Goal: Use online tool/utility: Utilize a website feature to perform a specific function

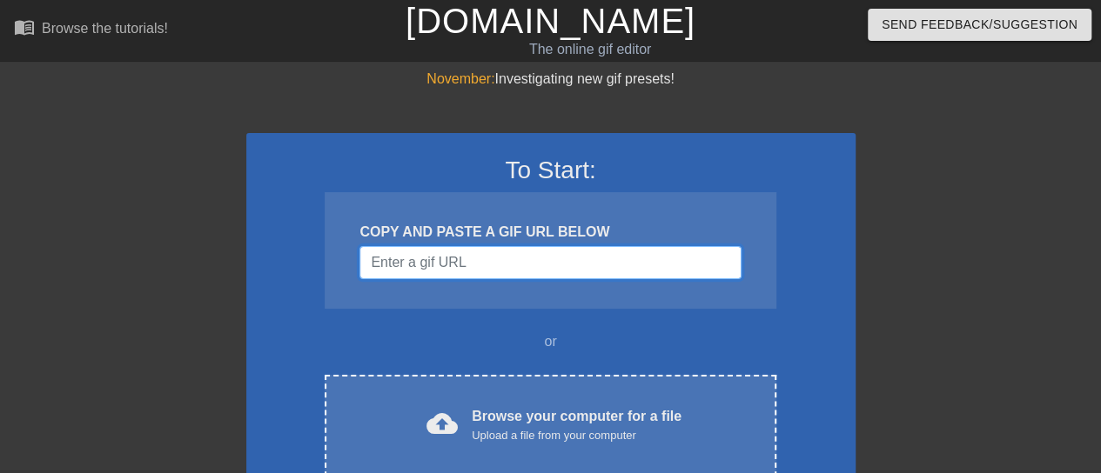
click at [503, 253] on input "Username" at bounding box center [549, 262] width 381 height 33
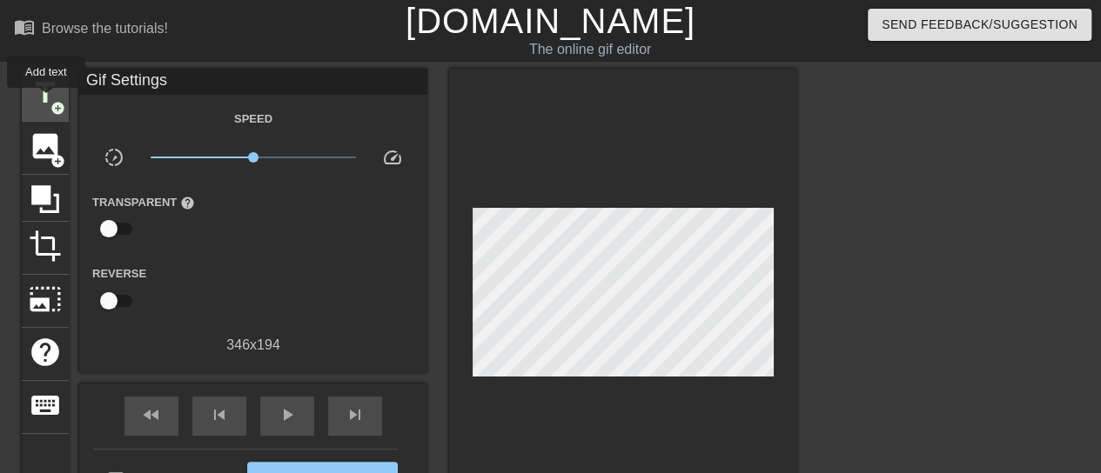
click at [45, 100] on span "title" at bounding box center [45, 93] width 33 height 33
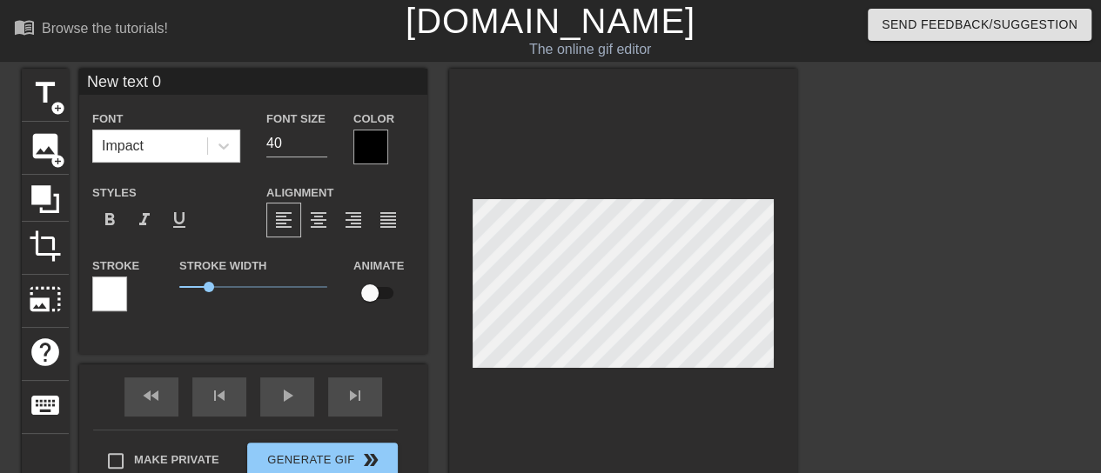
scroll to position [3, 3]
type input "B"
type textarea "B"
type input "Bu"
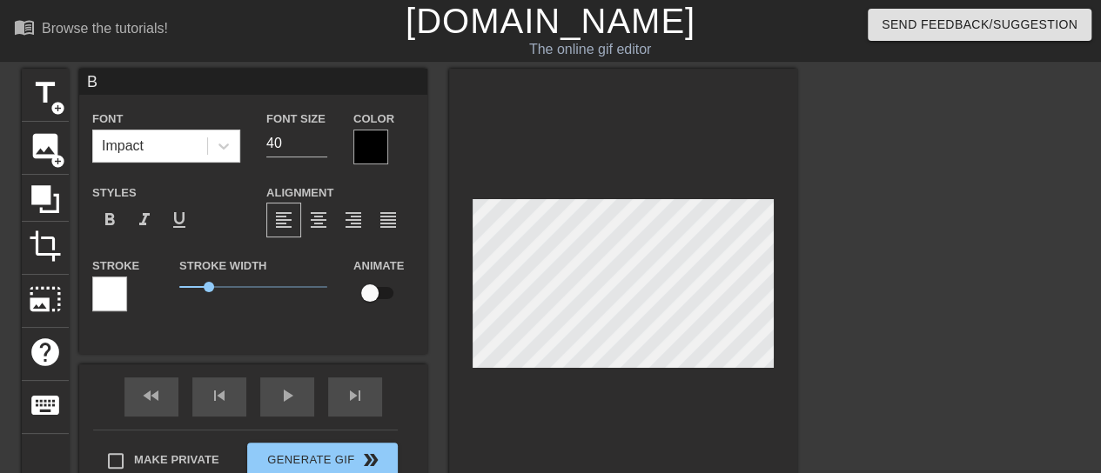
type textarea "Bu"
type input "Bul"
type textarea "Bul"
type input "Bull"
type textarea "Bull"
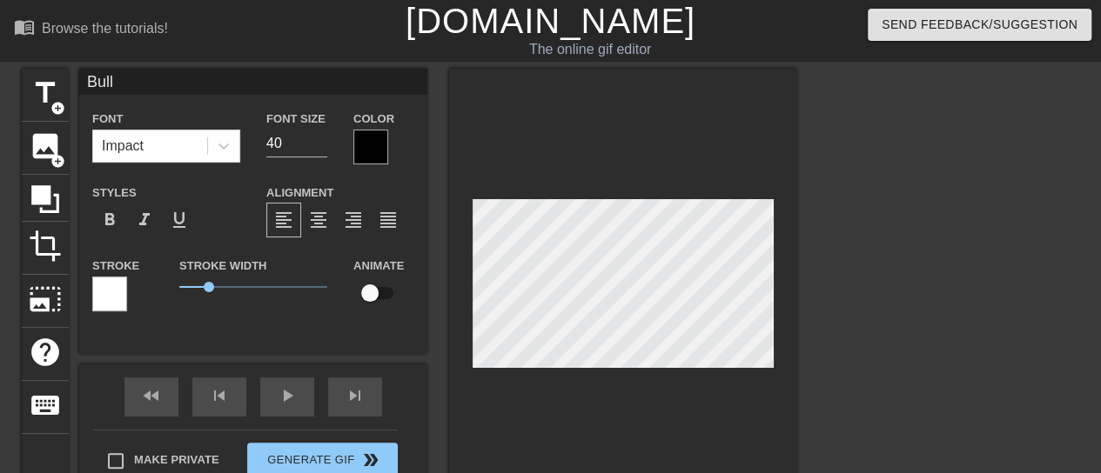
type input "BullN"
type textarea "BullN"
type input "BullNe"
type textarea "BullNe"
type input "BullNex"
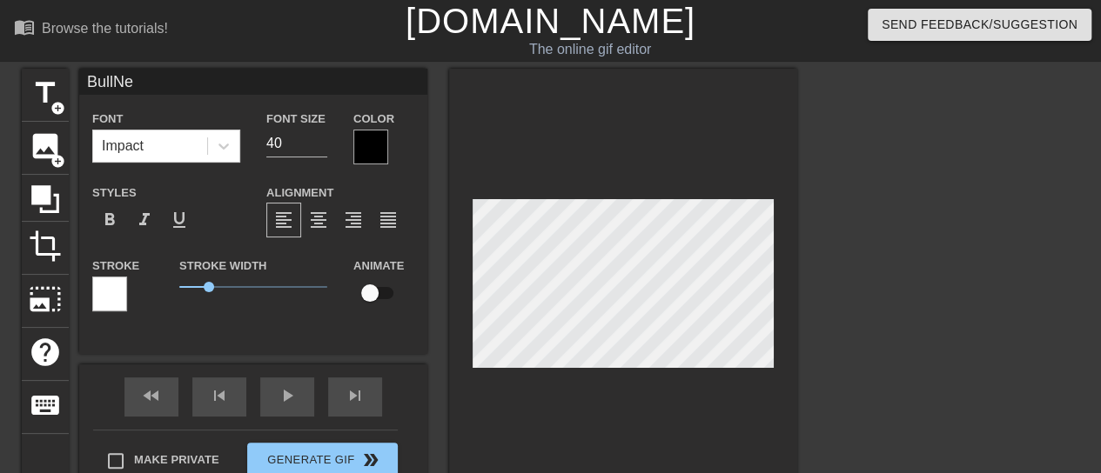
type textarea "BullNex"
type input "BullNext"
type textarea "BullNext"
type input "BullNextD"
type textarea "BullNextD"
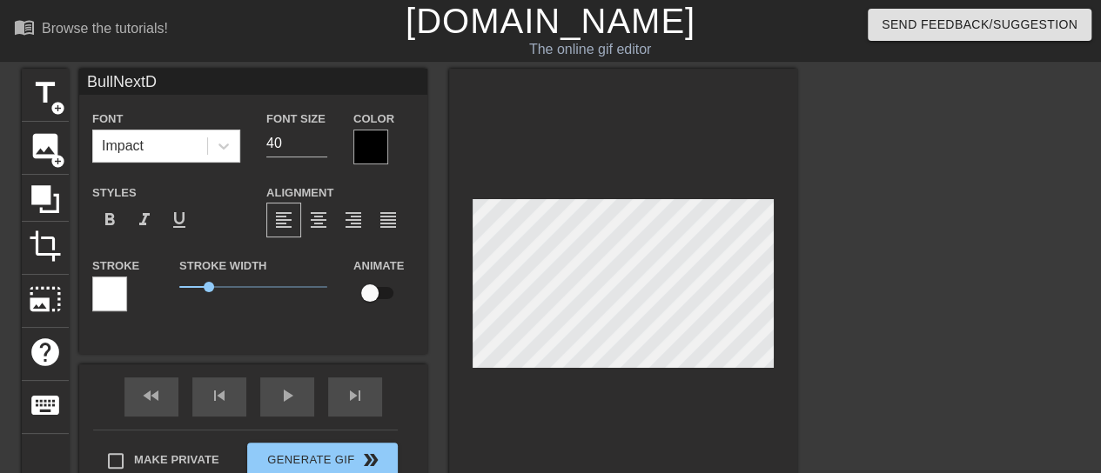
type input "BullNextDo"
type textarea "BullNextDo"
type input "BullNextDoo"
type textarea "BullNextDoo"
type input "BullNextDoor"
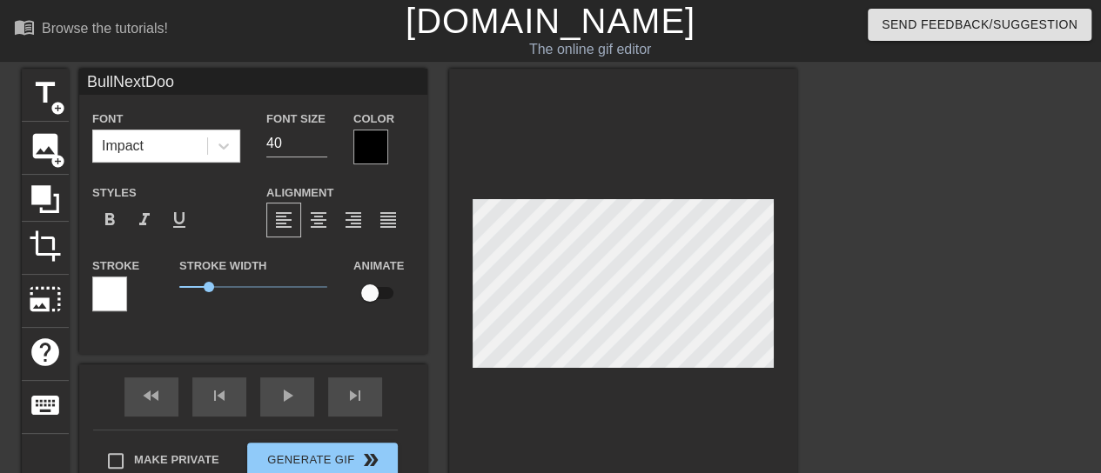
type textarea "BullNextDoor"
click at [142, 220] on span "format_italic" at bounding box center [144, 220] width 21 height 21
click at [375, 148] on div at bounding box center [370, 147] width 35 height 35
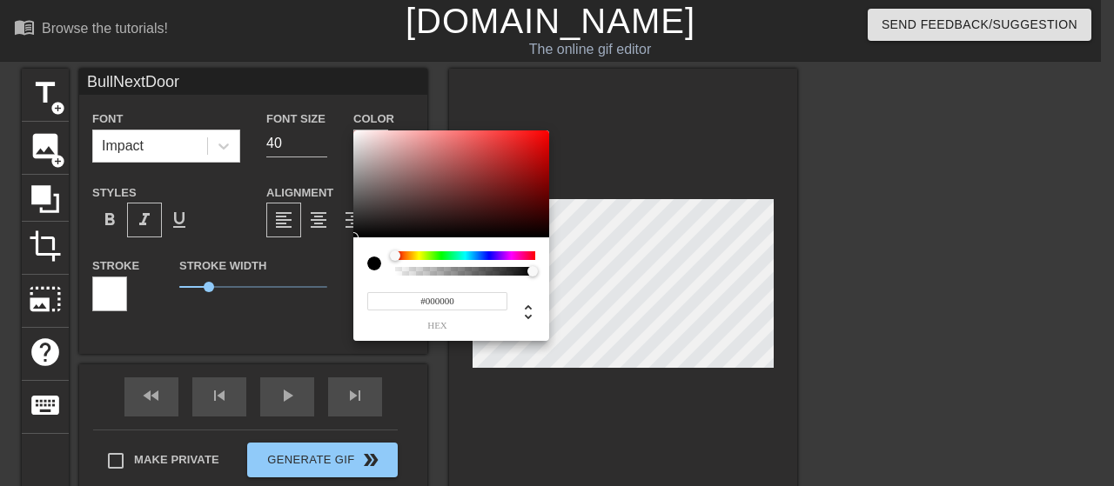
type input "#DD0505"
click at [545, 144] on div at bounding box center [451, 185] width 196 height 108
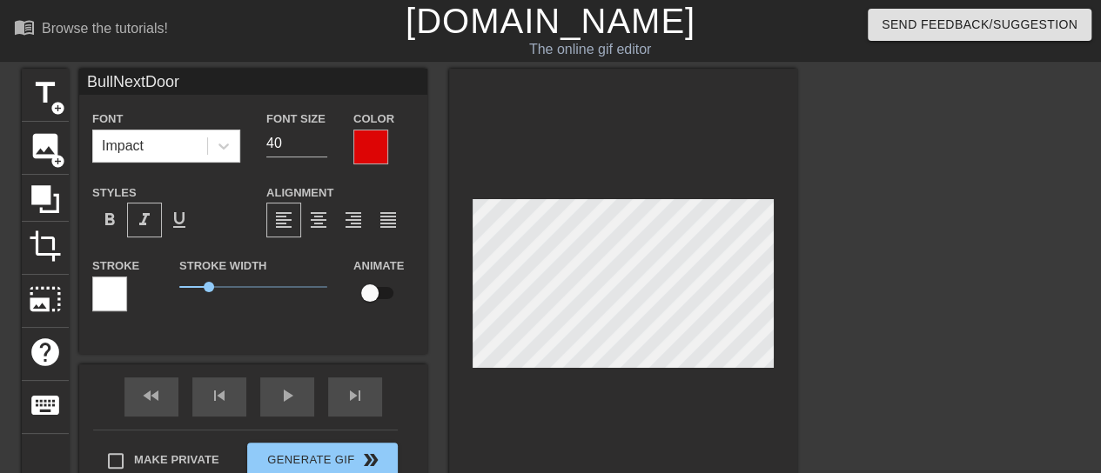
click at [117, 293] on div at bounding box center [109, 294] width 35 height 35
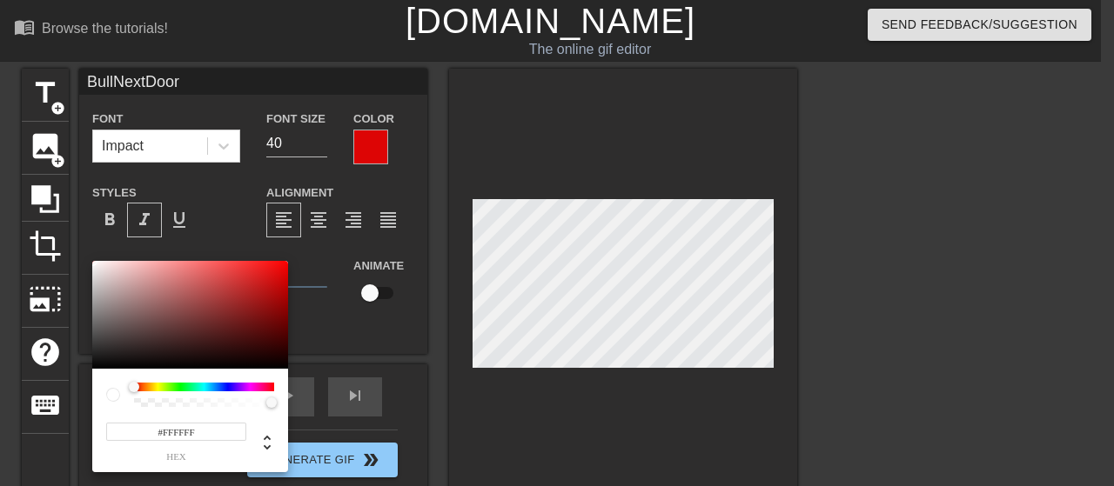
type input "#0E0202"
click at [265, 363] on div at bounding box center [190, 315] width 196 height 108
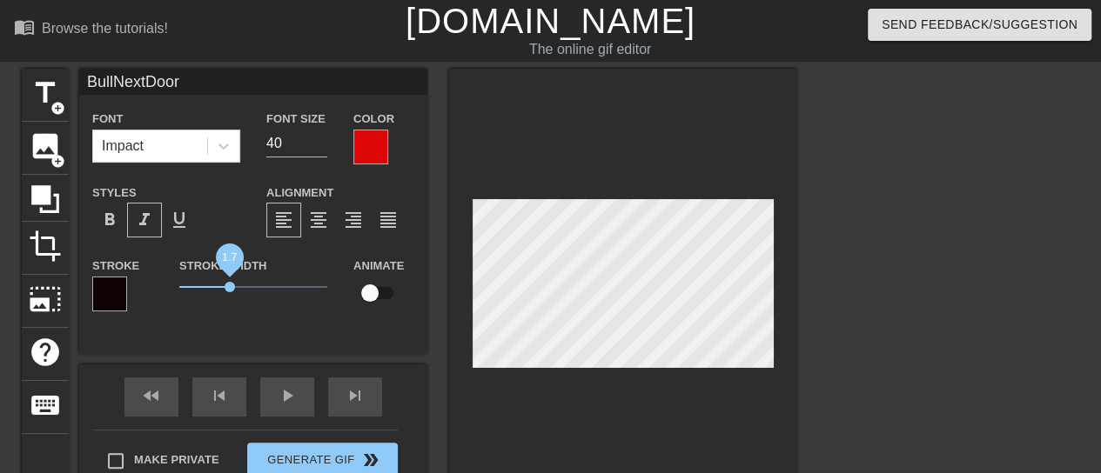
drag, startPoint x: 210, startPoint y: 286, endPoint x: 229, endPoint y: 286, distance: 19.1
click at [229, 286] on span "1.7" at bounding box center [230, 287] width 10 height 10
click at [395, 346] on div "BullNextDoor Font Impact Font Size 40 Color Styles format_bold format_italic fo…" at bounding box center [253, 211] width 348 height 285
click at [292, 402] on div "play_arrow" at bounding box center [287, 397] width 54 height 39
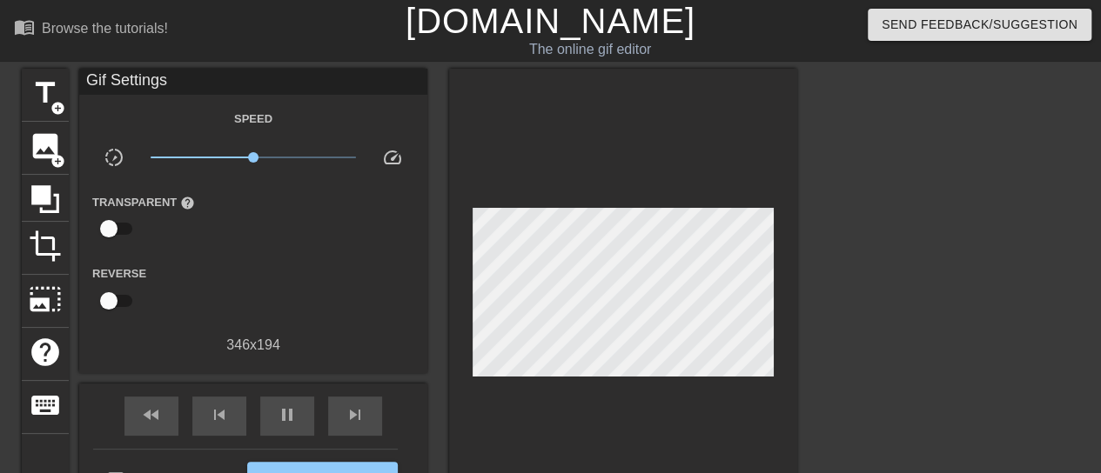
scroll to position [87, 0]
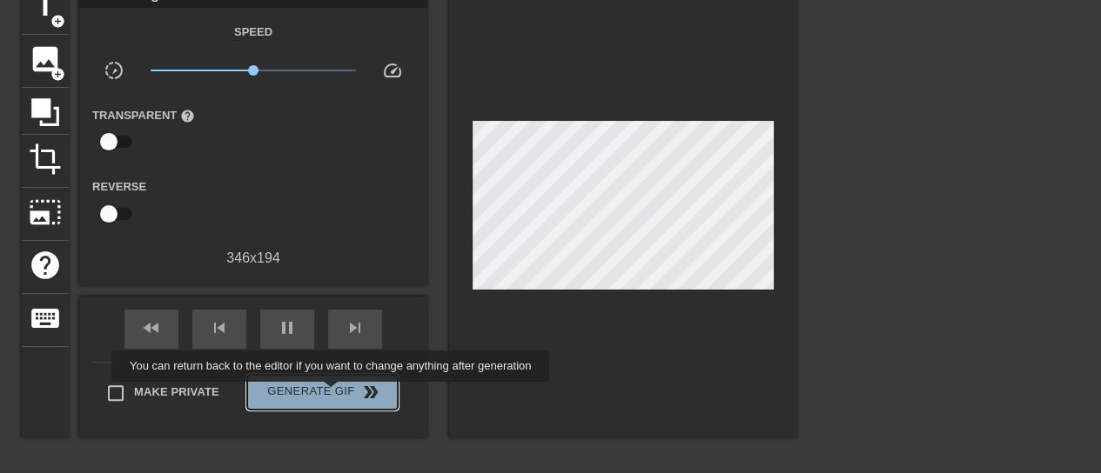
click at [332, 394] on span "Generate Gif double_arrow" at bounding box center [322, 392] width 137 height 21
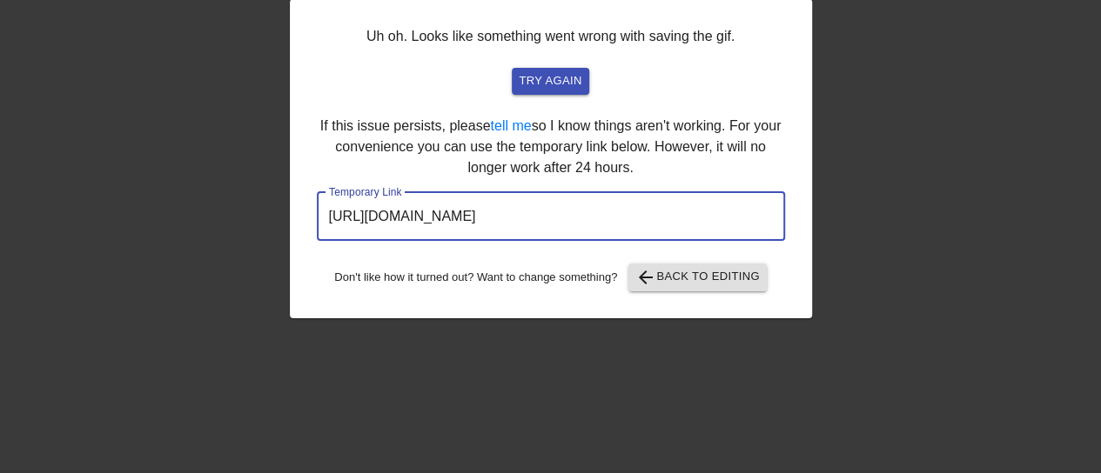
click at [538, 213] on input "[URL][DOMAIN_NAME]" at bounding box center [551, 216] width 468 height 49
